Goal: Information Seeking & Learning: Learn about a topic

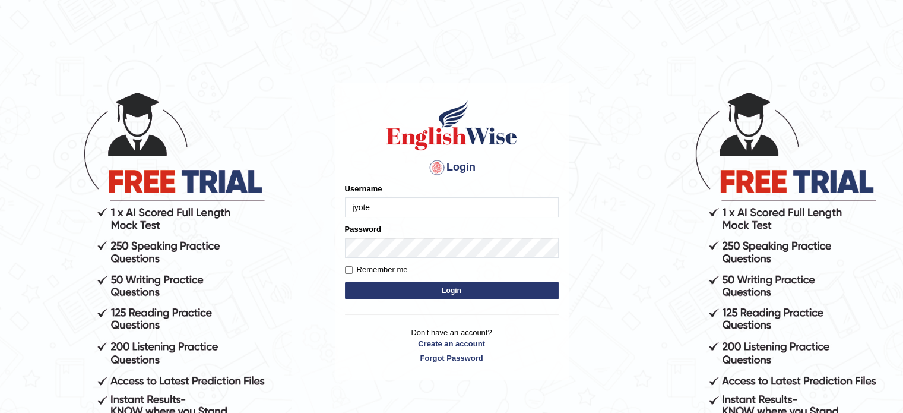
click at [378, 294] on button "Login" at bounding box center [452, 290] width 214 height 18
type input "jyote"
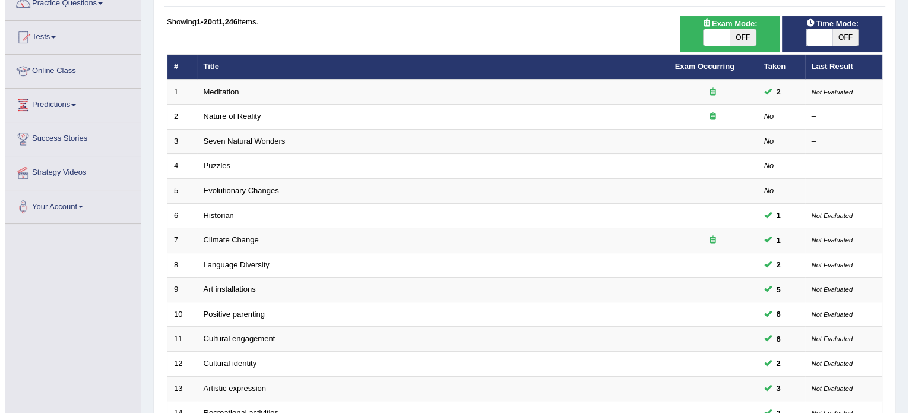
scroll to position [104, 0]
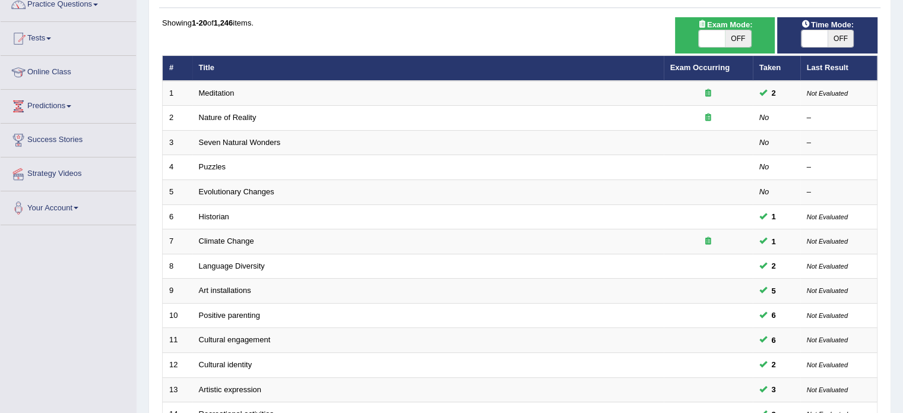
click at [737, 23] on span "Exam Mode:" at bounding box center [725, 24] width 64 height 12
click at [743, 43] on span "OFF" at bounding box center [738, 38] width 26 height 17
checkbox input "true"
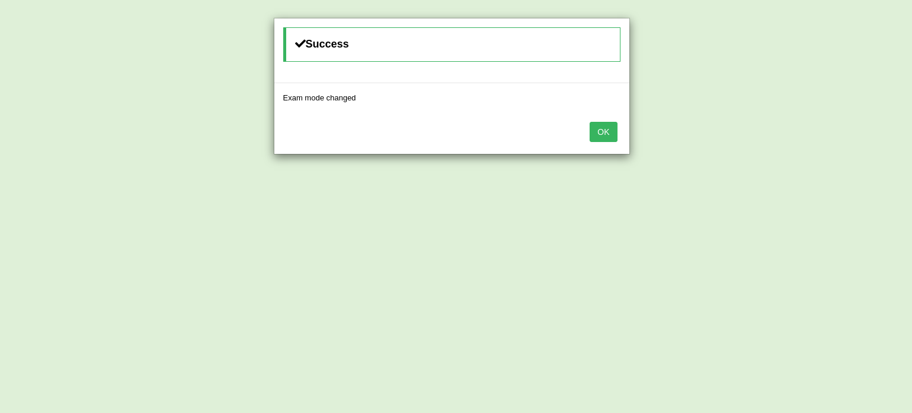
click at [589, 122] on button "OK" at bounding box center [602, 132] width 27 height 20
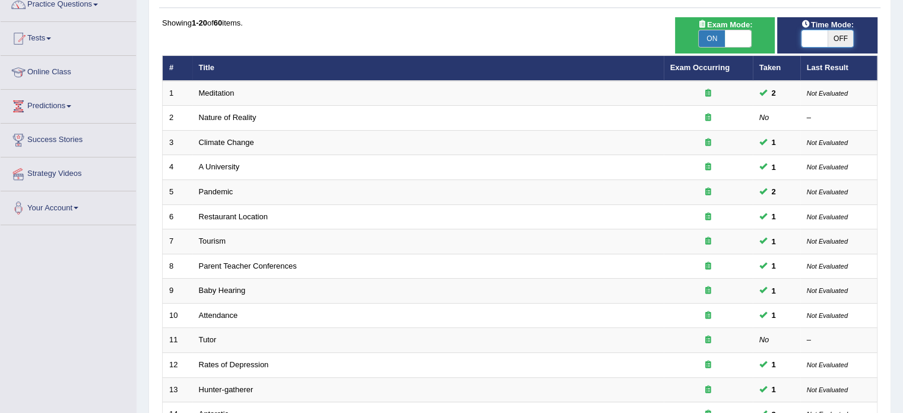
click at [818, 39] on span at bounding box center [814, 38] width 26 height 17
checkbox input "true"
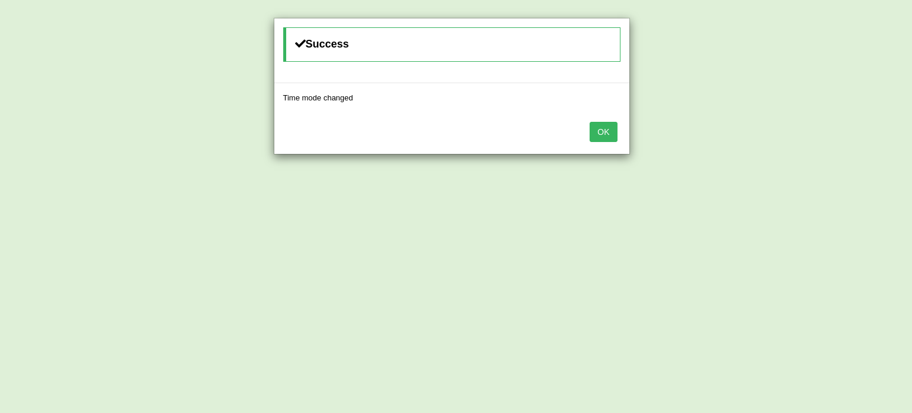
click at [589, 122] on button "OK" at bounding box center [602, 132] width 27 height 20
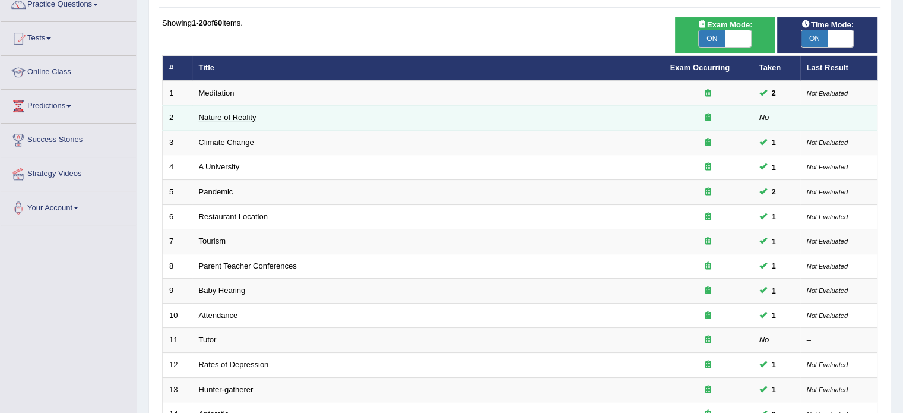
click at [239, 118] on link "Nature of Reality" at bounding box center [228, 117] width 58 height 9
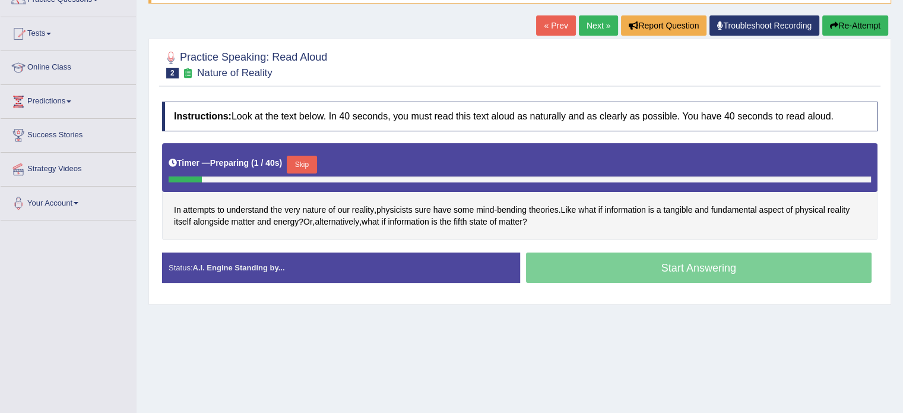
scroll to position [112, 0]
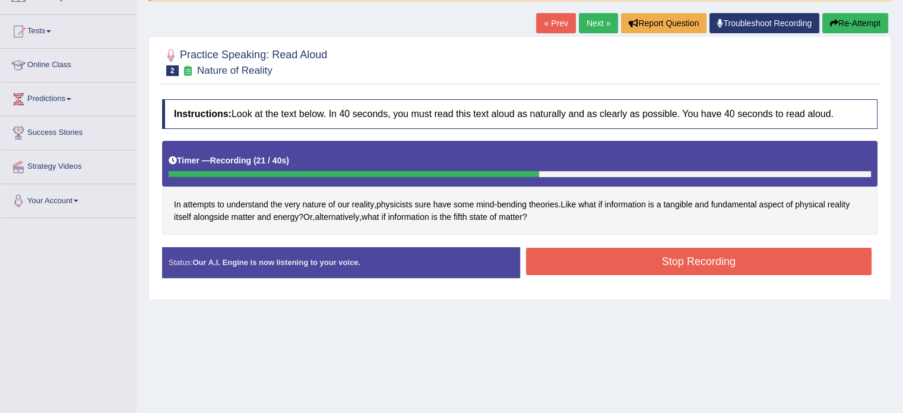
click at [698, 261] on button "Stop Recording" at bounding box center [699, 261] width 346 height 27
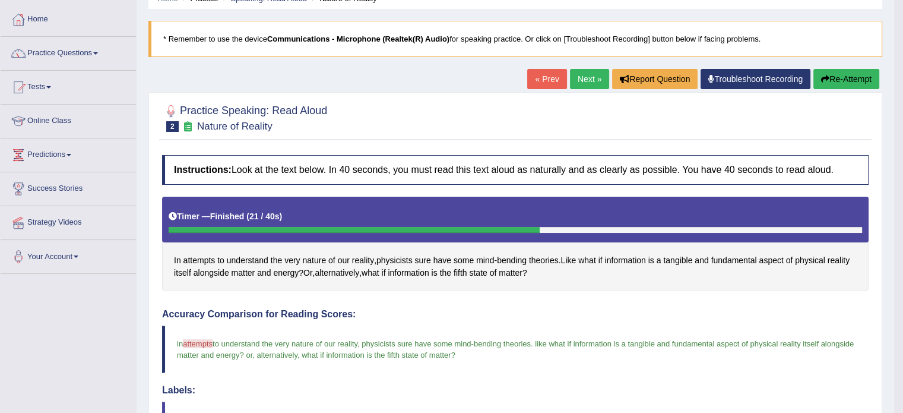
scroll to position [43, 0]
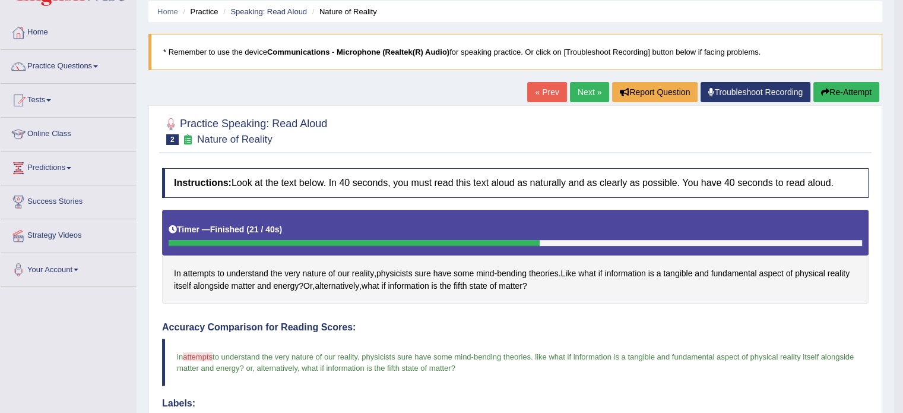
click at [585, 97] on link "Next »" at bounding box center [589, 92] width 39 height 20
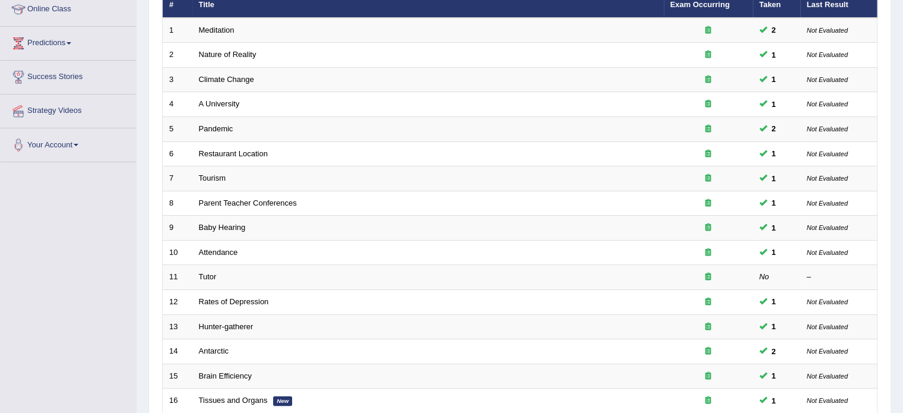
scroll to position [169, 0]
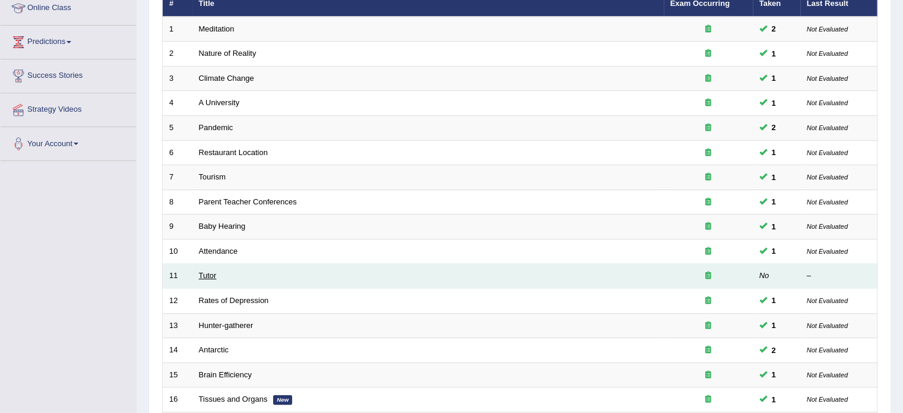
click at [207, 275] on link "Tutor" at bounding box center [208, 275] width 18 height 9
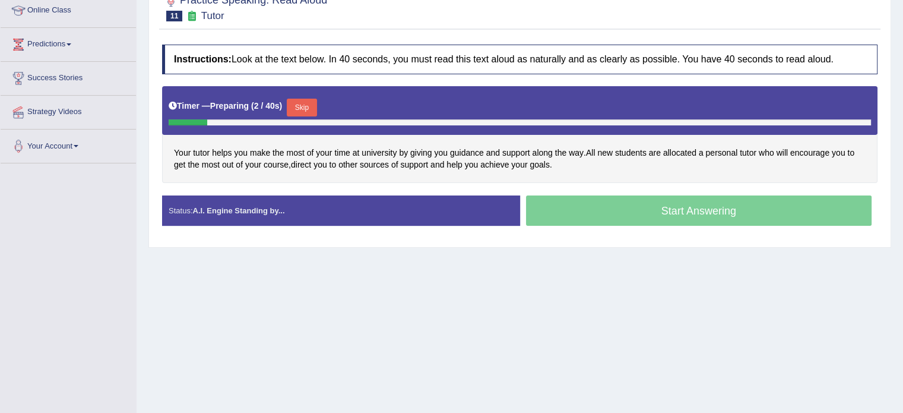
scroll to position [167, 0]
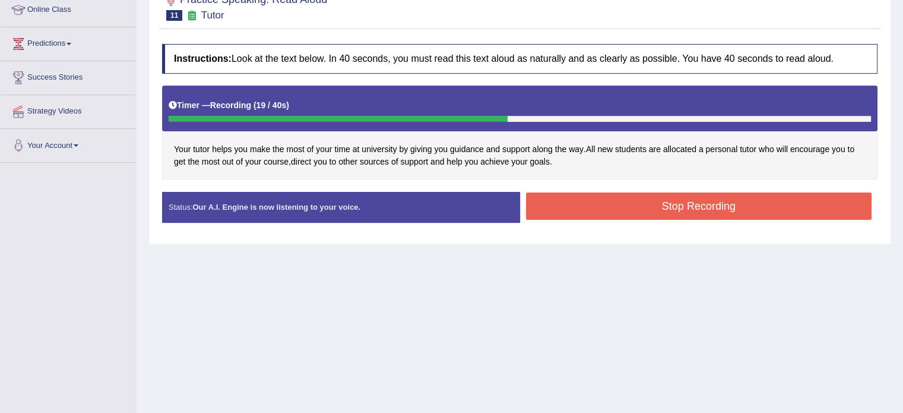
click at [666, 202] on button "Stop Recording" at bounding box center [699, 205] width 346 height 27
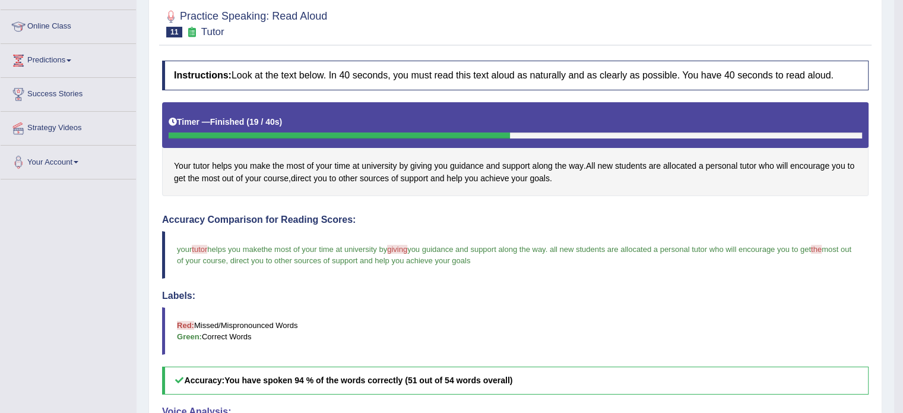
scroll to position [0, 0]
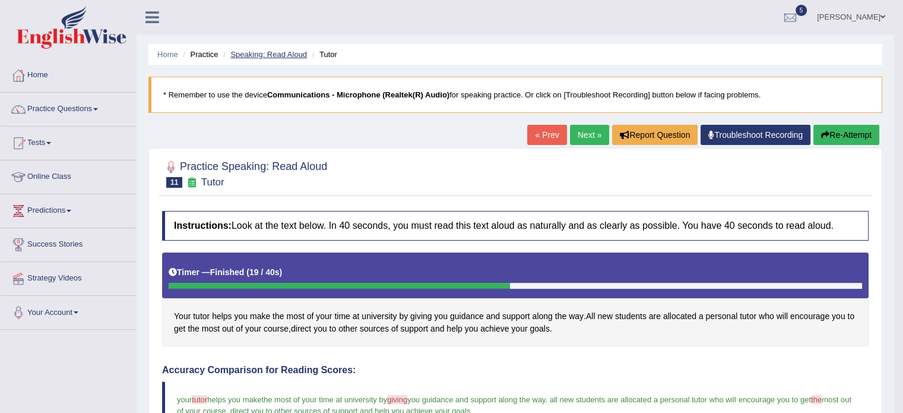
click at [255, 58] on link "Speaking: Read Aloud" at bounding box center [268, 54] width 77 height 9
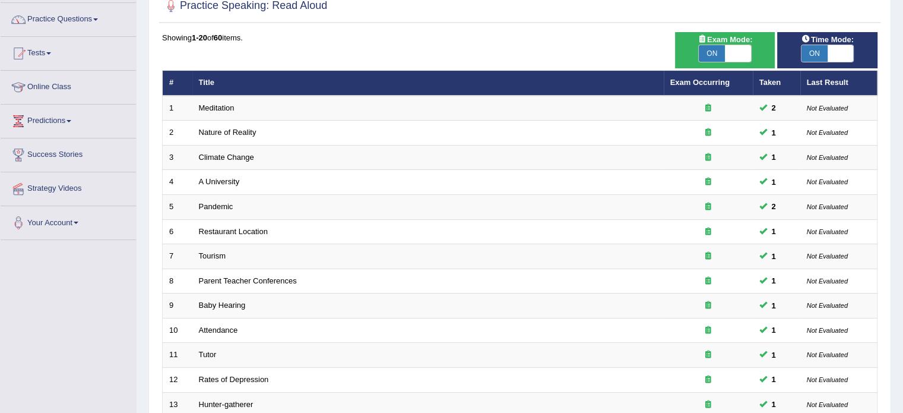
scroll to position [370, 0]
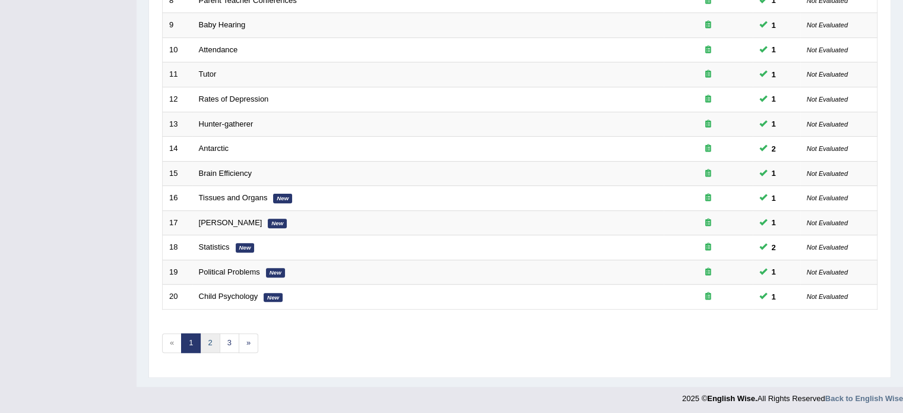
click at [204, 344] on link "2" at bounding box center [210, 343] width 20 height 20
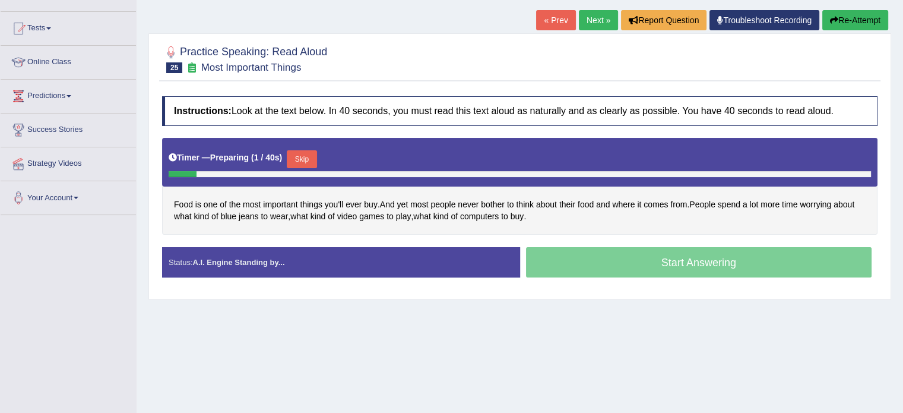
scroll to position [115, 0]
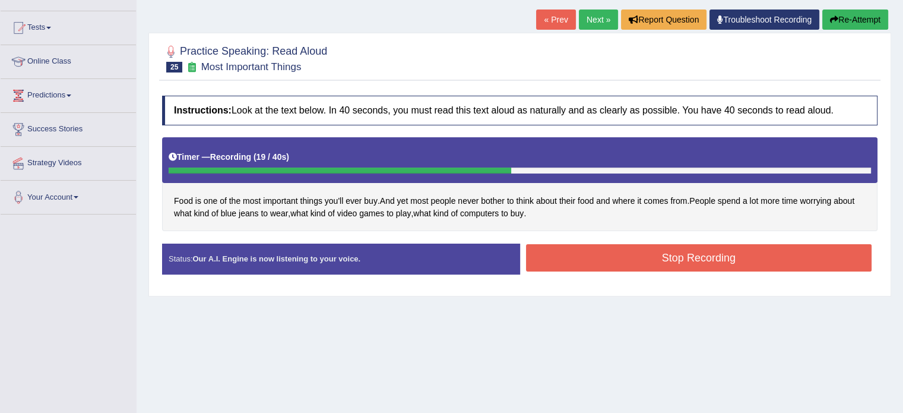
click at [674, 269] on button "Stop Recording" at bounding box center [699, 257] width 346 height 27
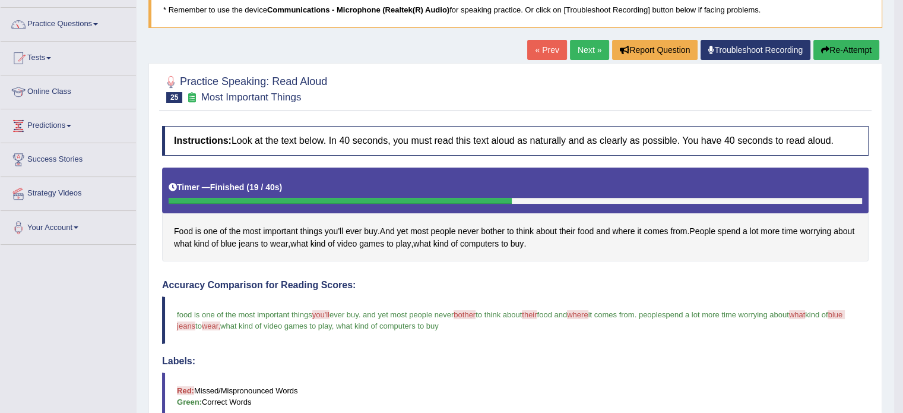
scroll to position [84, 0]
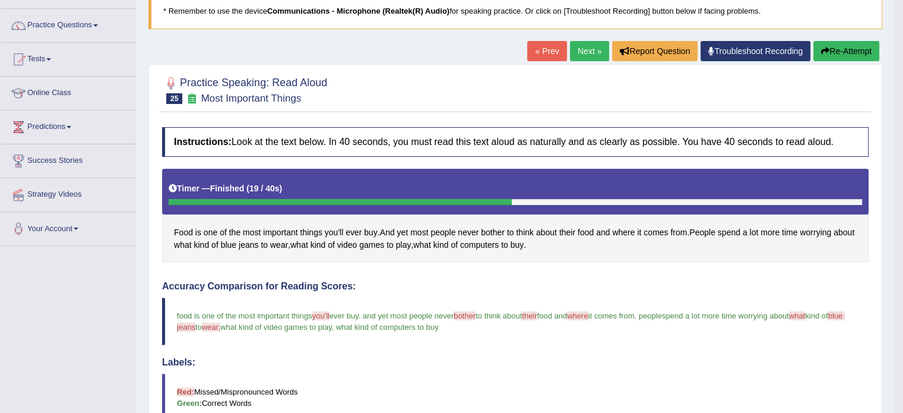
click at [825, 47] on icon "button" at bounding box center [825, 51] width 8 height 8
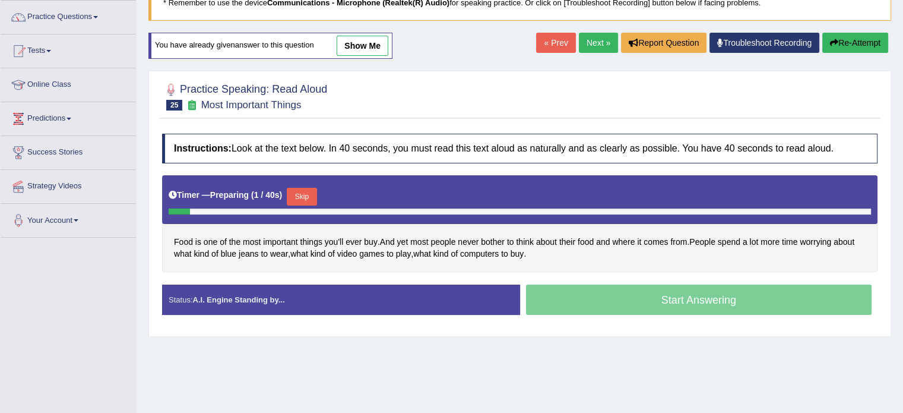
scroll to position [107, 0]
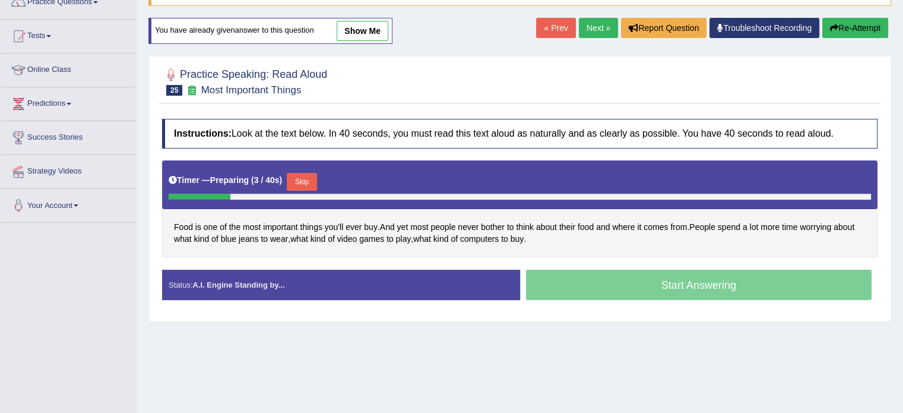
click at [300, 178] on button "Skip" at bounding box center [302, 182] width 30 height 18
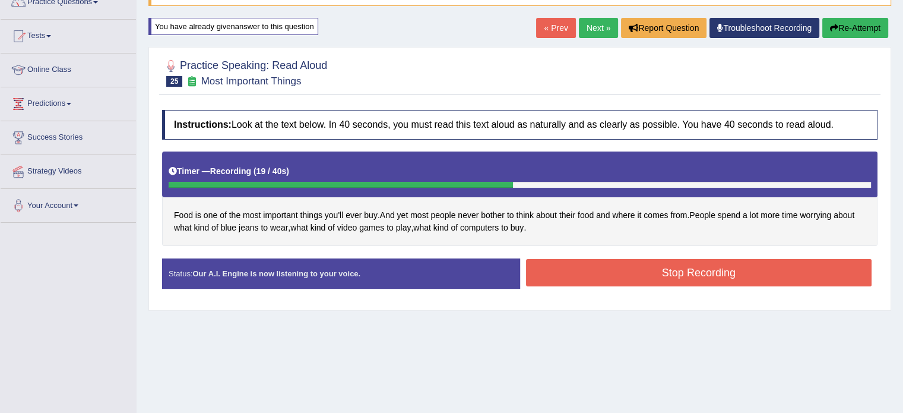
click at [604, 275] on button "Stop Recording" at bounding box center [699, 272] width 346 height 27
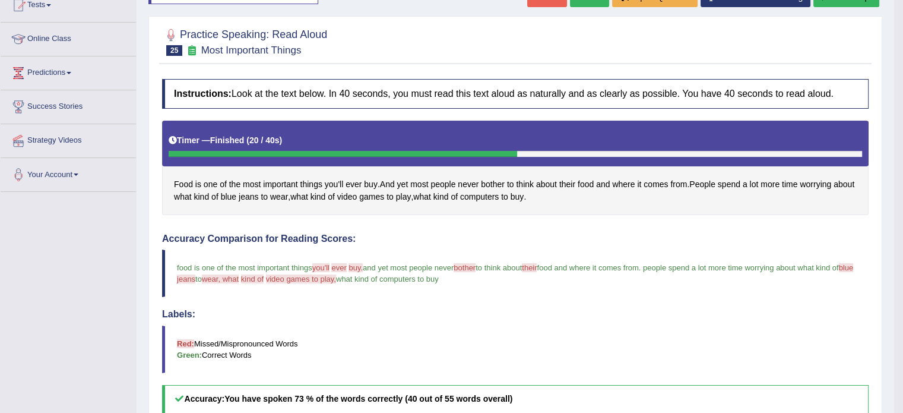
scroll to position [110, 0]
